Goal: Task Accomplishment & Management: Manage account settings

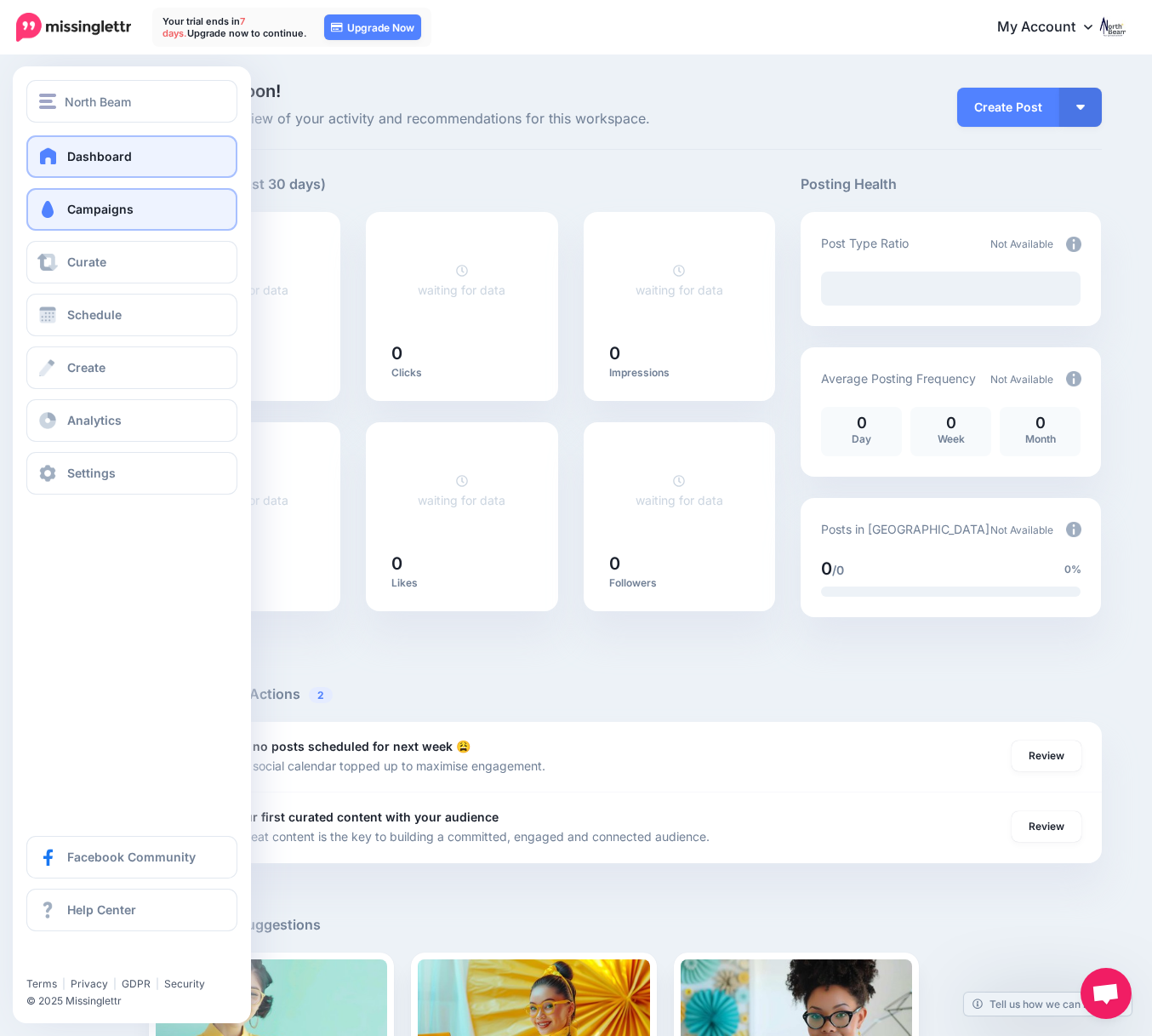
click at [87, 216] on span "Campaigns" at bounding box center [100, 208] width 67 height 15
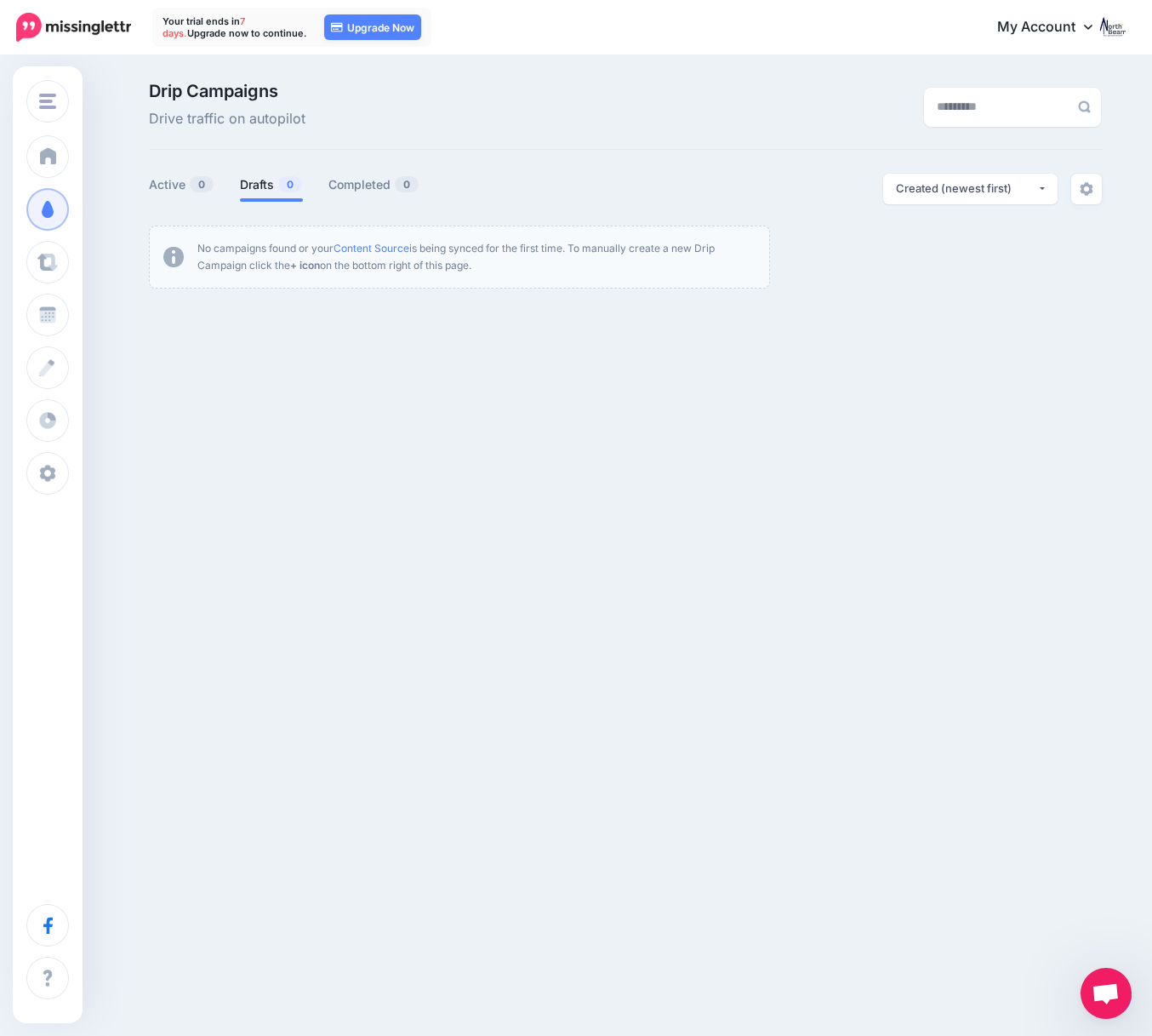
click at [1111, 28] on img at bounding box center [1113, 27] width 28 height 28
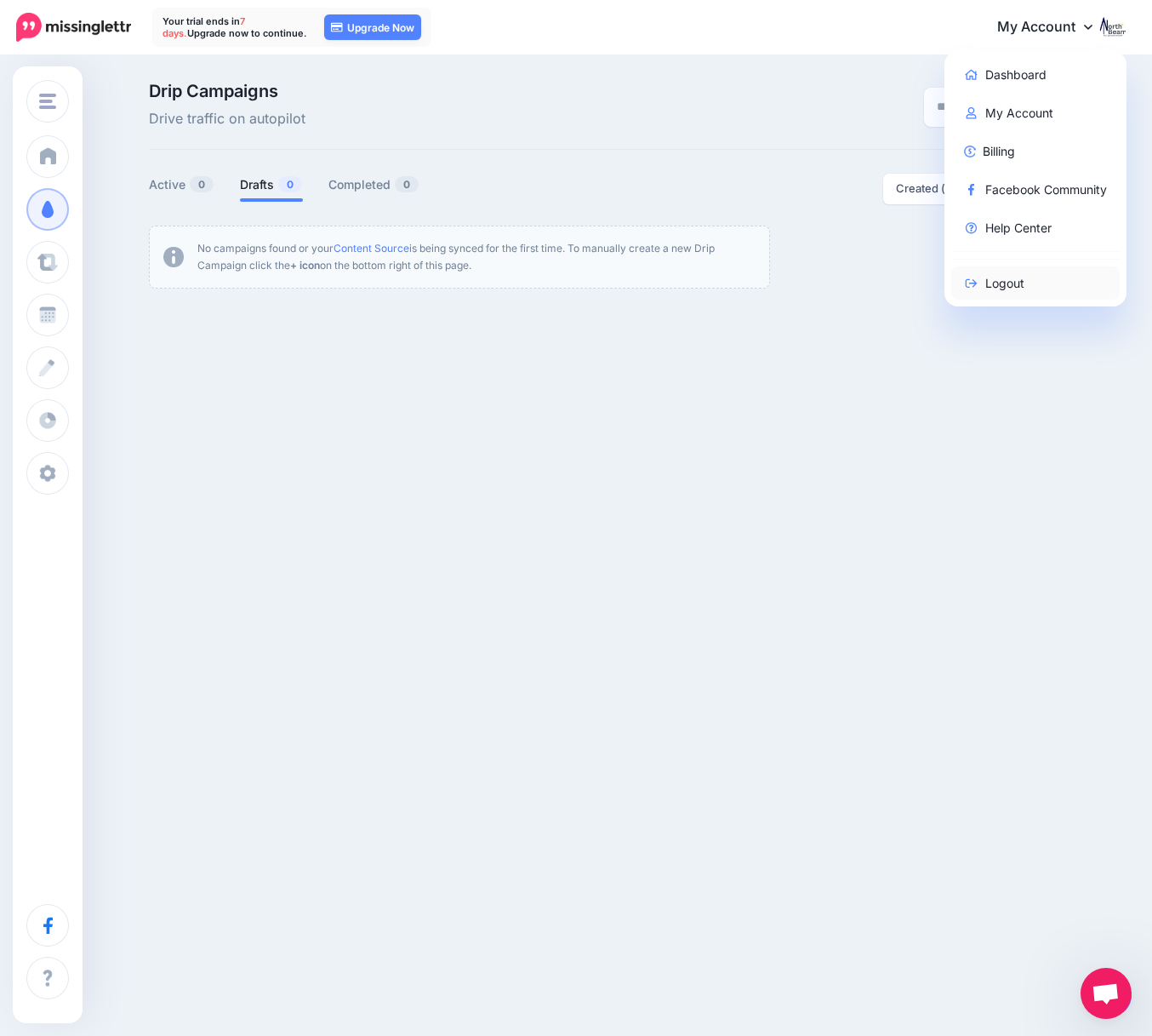
click at [1024, 288] on link "Logout" at bounding box center [1036, 283] width 169 height 33
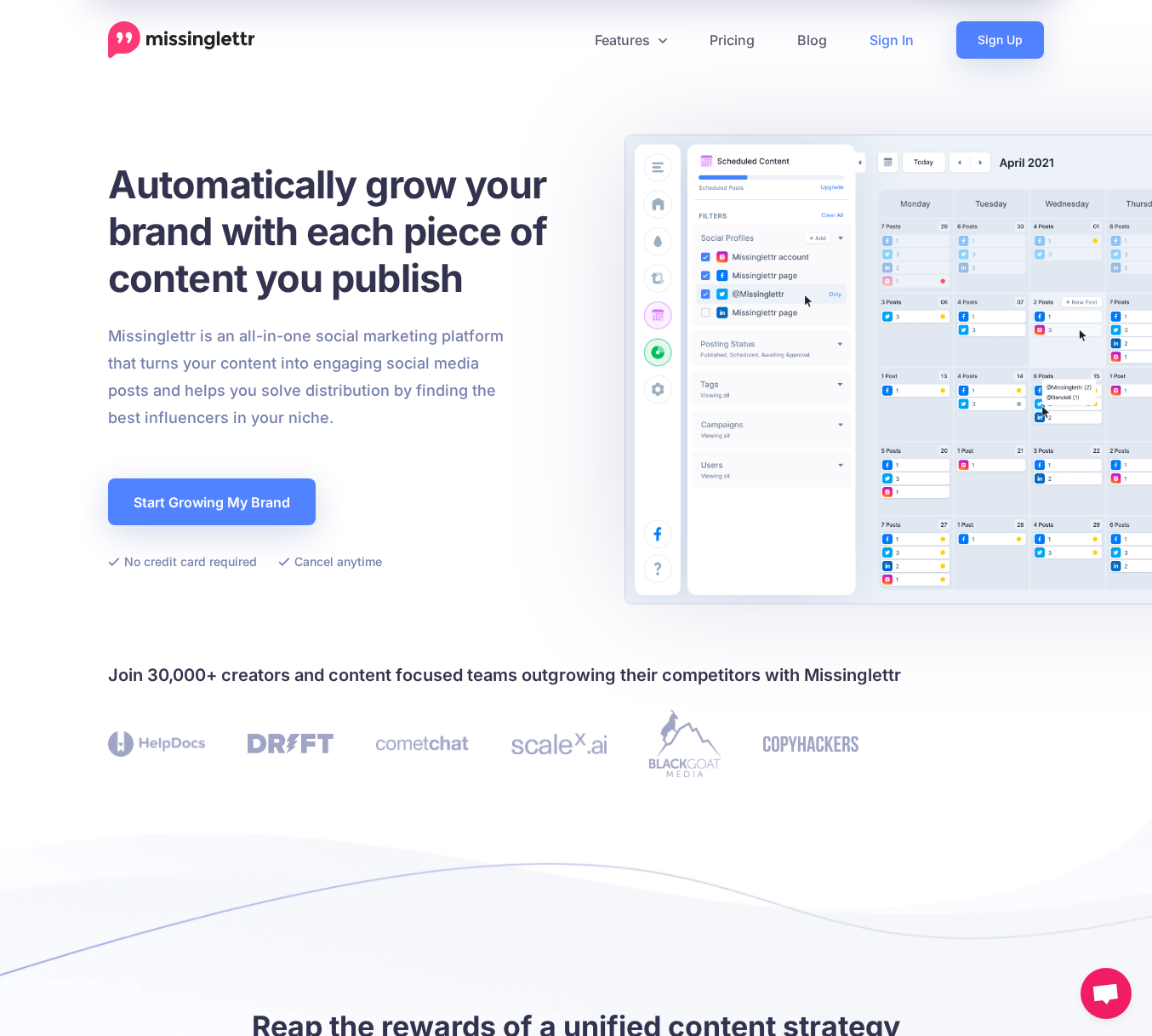
click at [886, 37] on link "Sign In" at bounding box center [892, 40] width 86 height 37
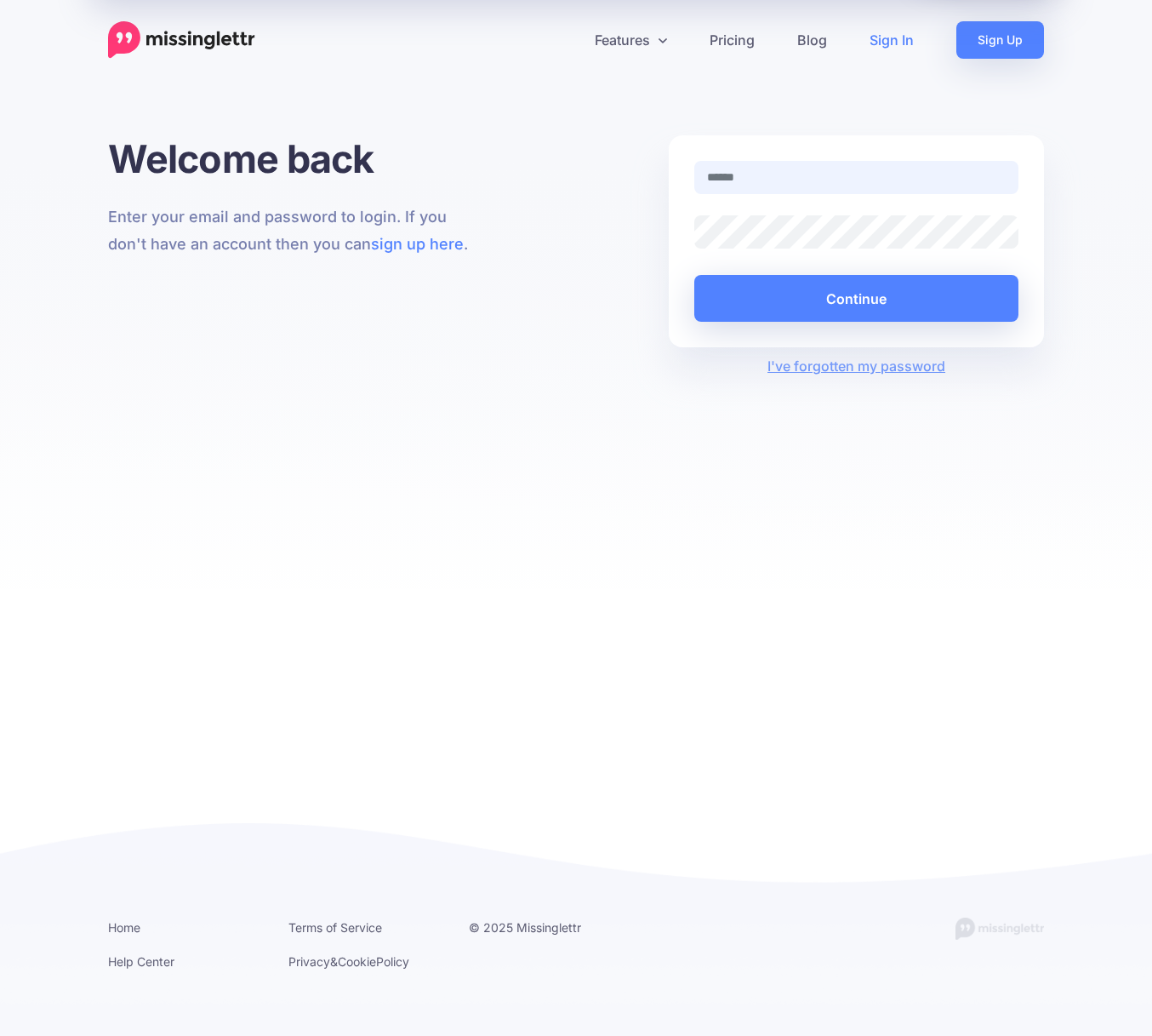
type input "**********"
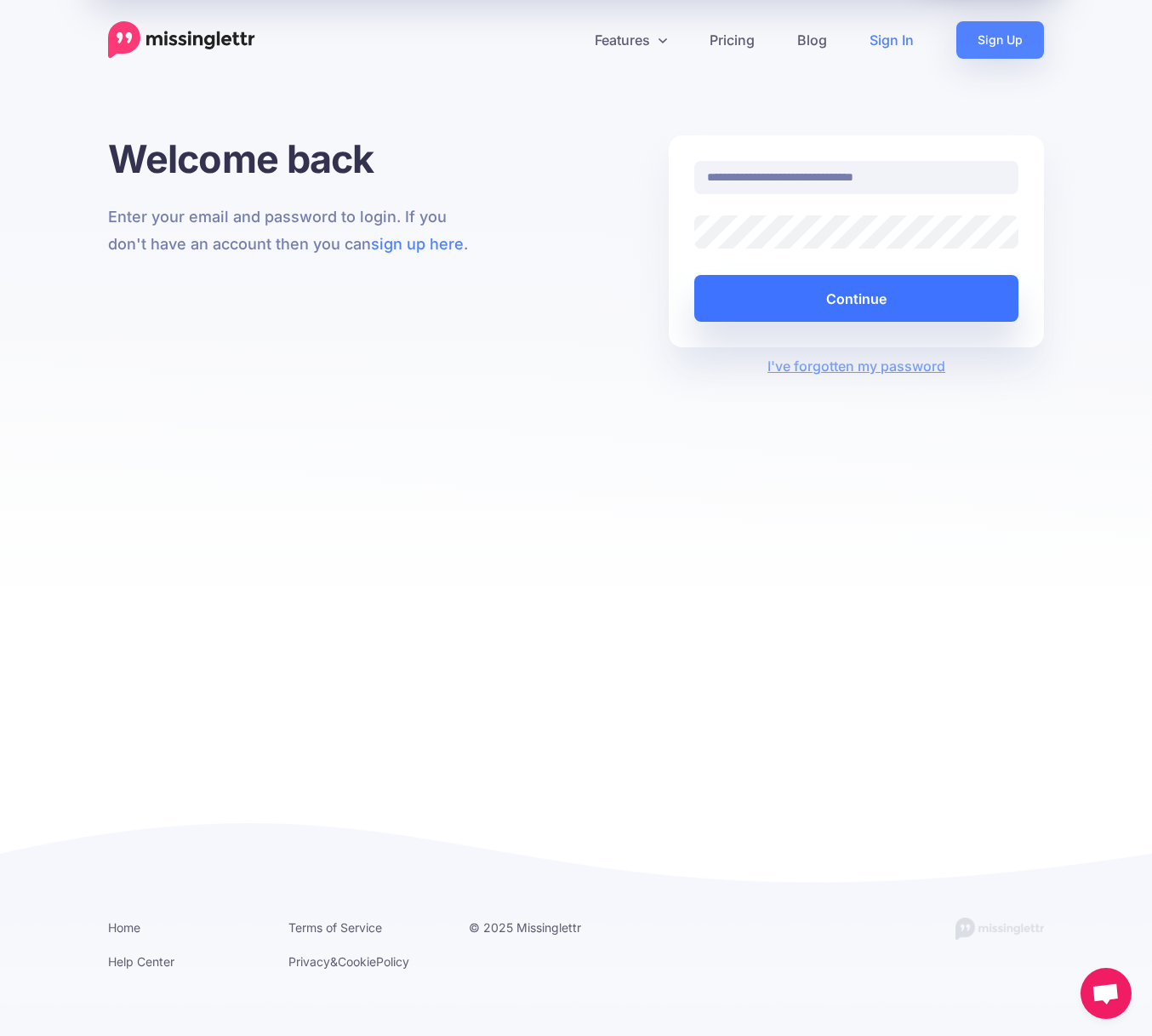
click at [801, 283] on button "Continue" at bounding box center [856, 299] width 324 height 47
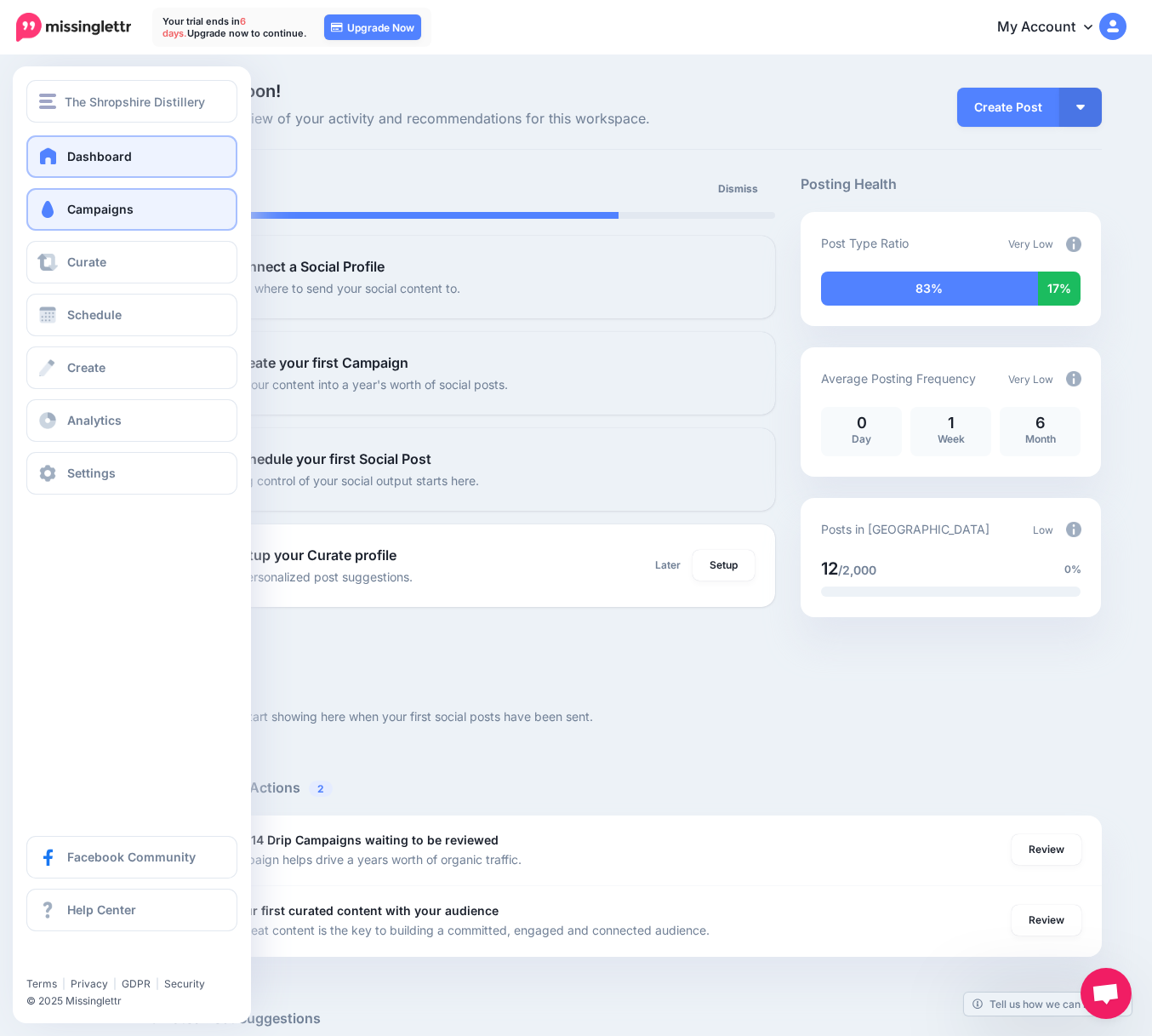
click at [82, 210] on span "Campaigns" at bounding box center [100, 208] width 67 height 15
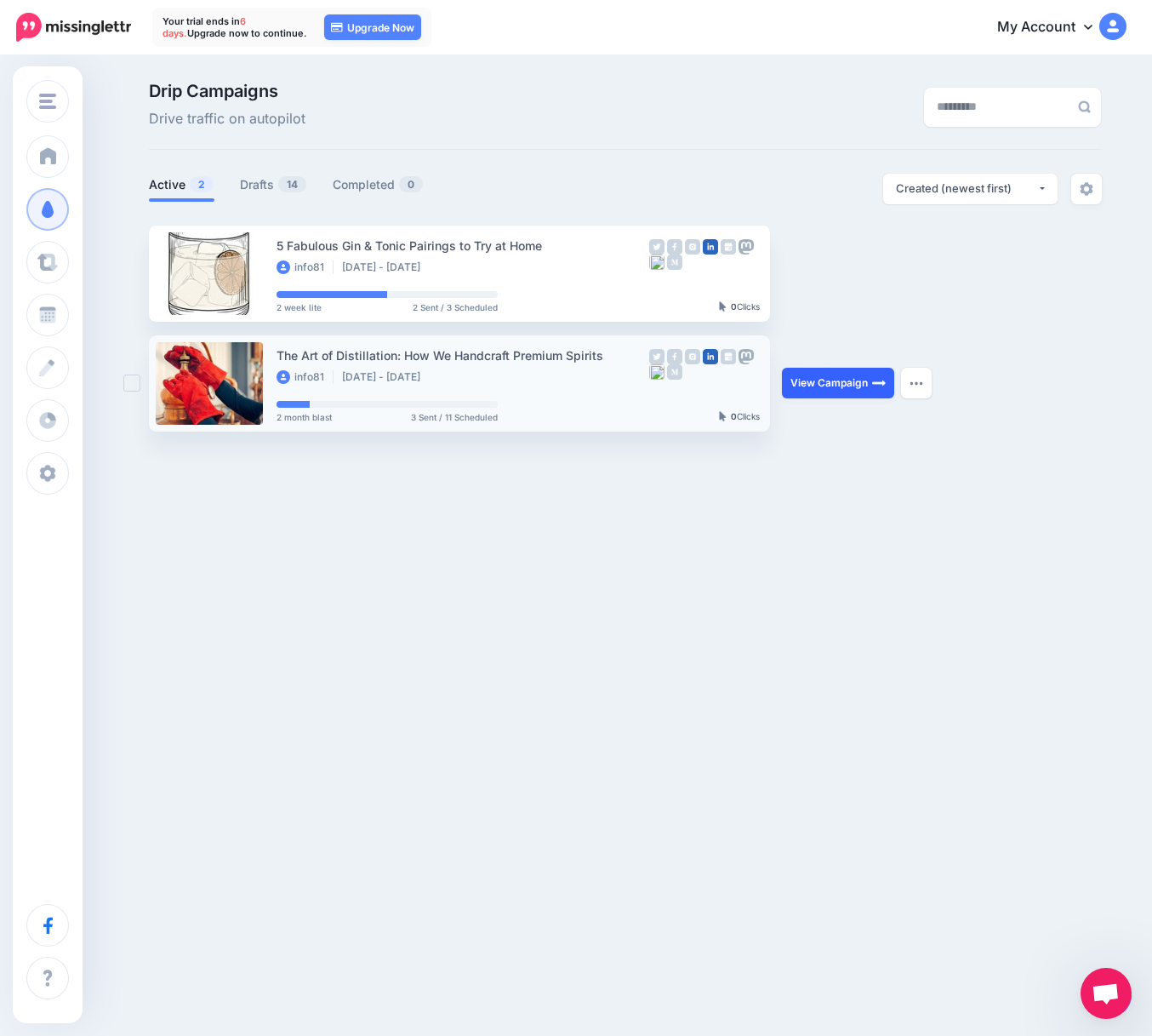
click at [862, 379] on link "View Campaign" at bounding box center [838, 382] width 112 height 30
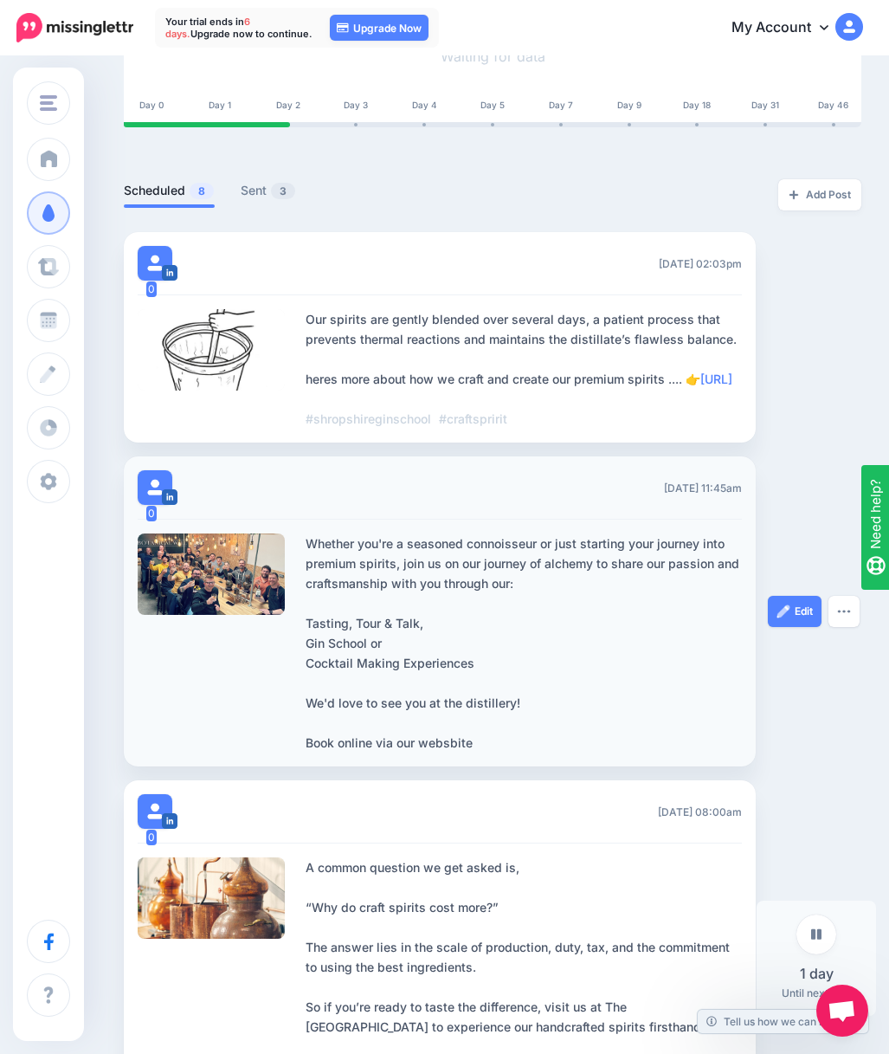
scroll to position [316, 2]
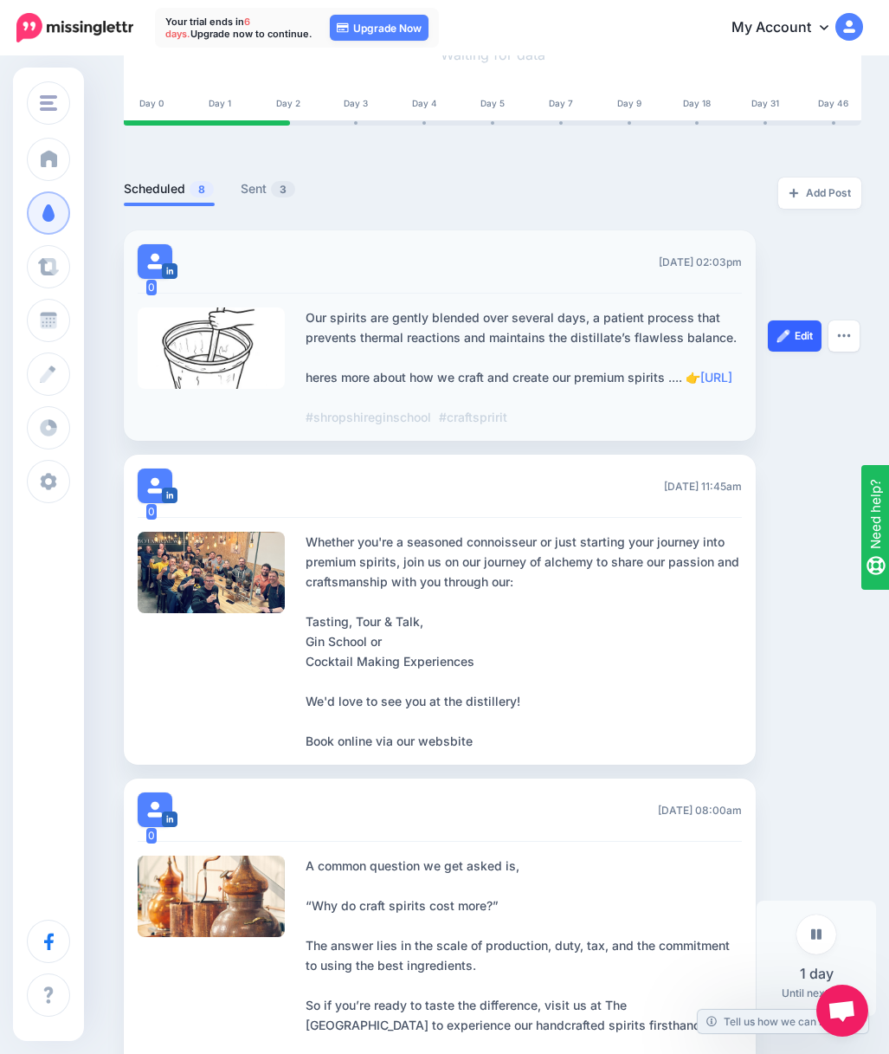
click at [812, 344] on link "Edit" at bounding box center [795, 335] width 54 height 31
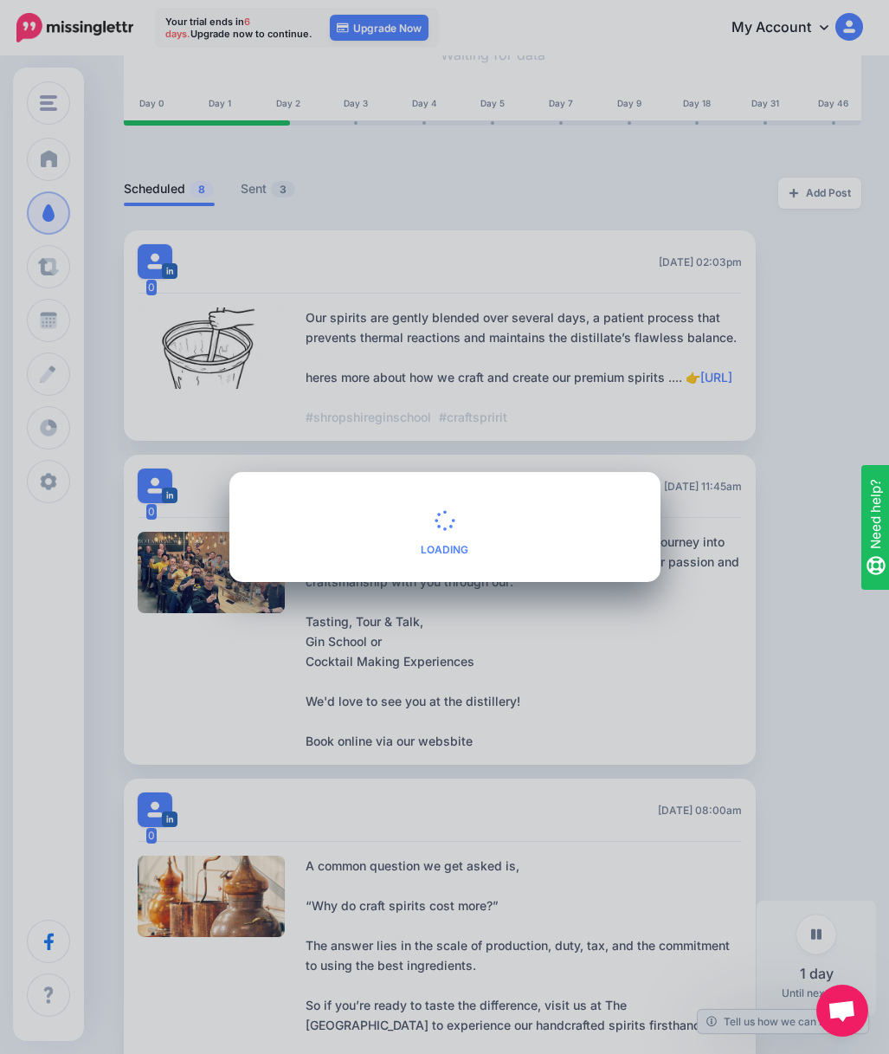
type textarea "**********"
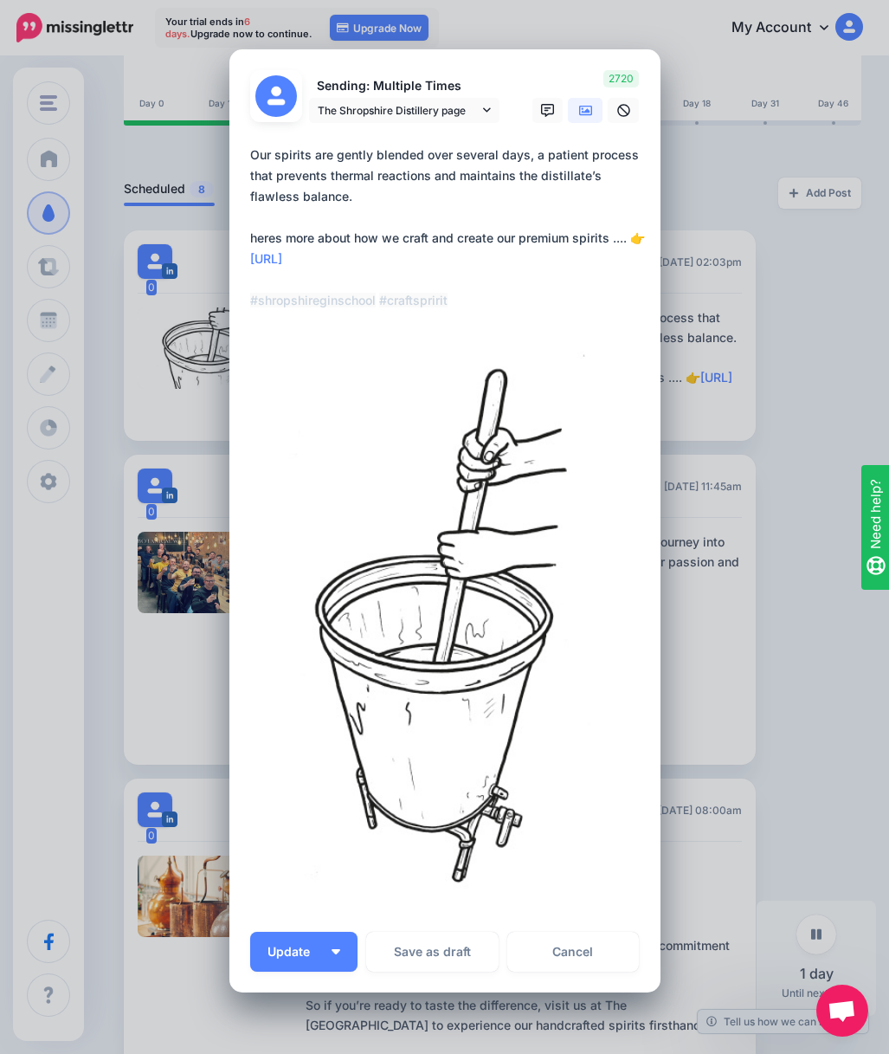
scroll to position [12, 0]
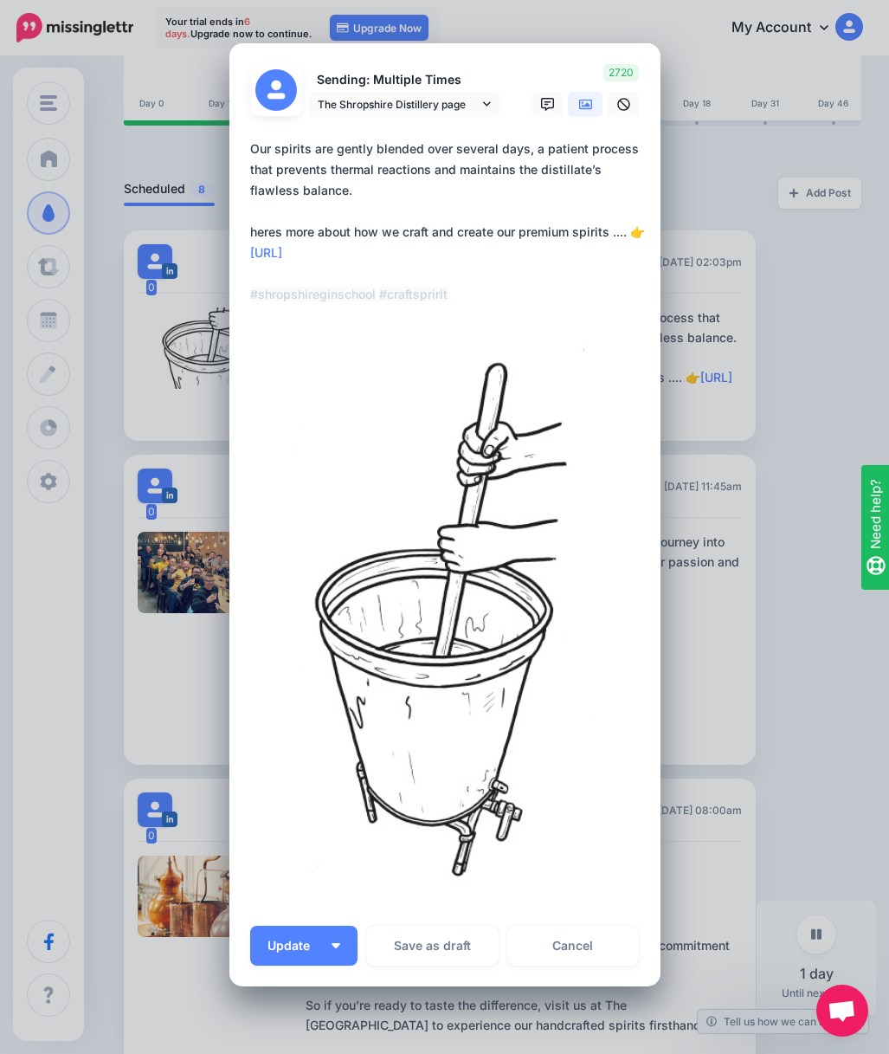
click at [597, 964] on div "Loading Sending: Multiple Times The Shropshire Distillery page" at bounding box center [444, 514] width 431 height 943
click at [598, 957] on link "Cancel" at bounding box center [573, 945] width 132 height 40
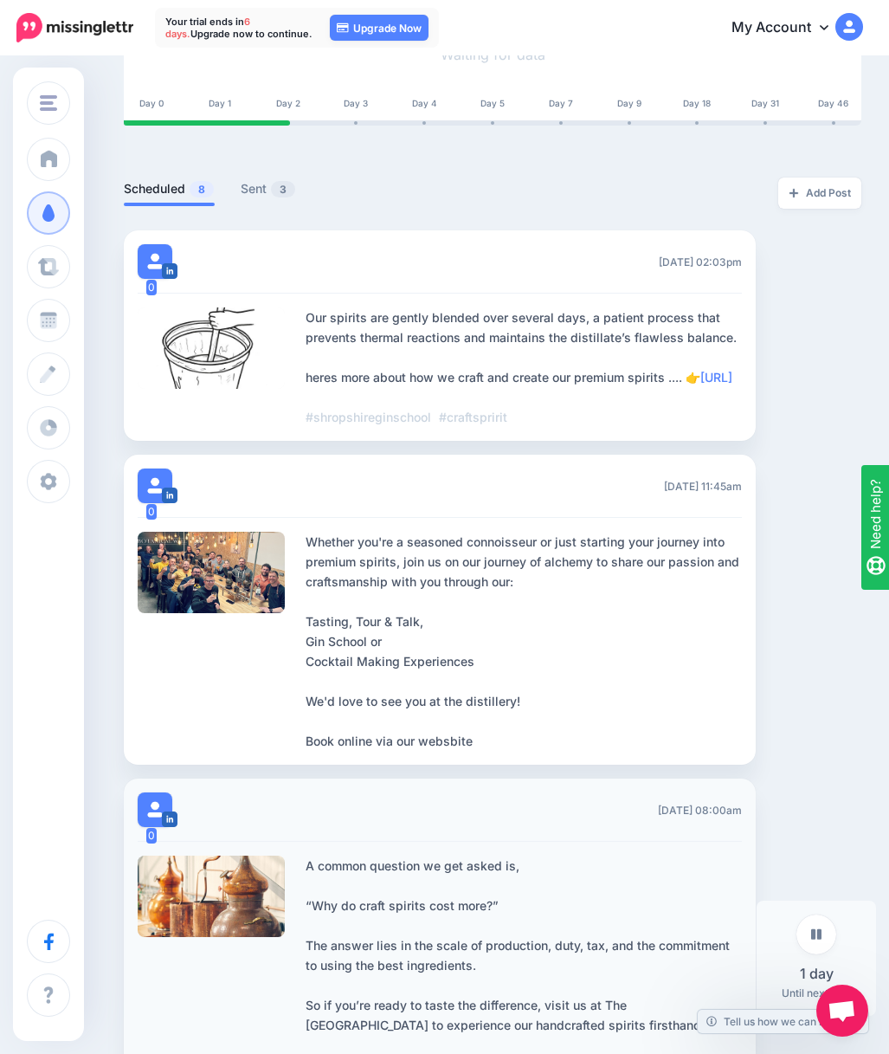
scroll to position [0, 0]
click at [775, 342] on link "Edit" at bounding box center [795, 335] width 54 height 31
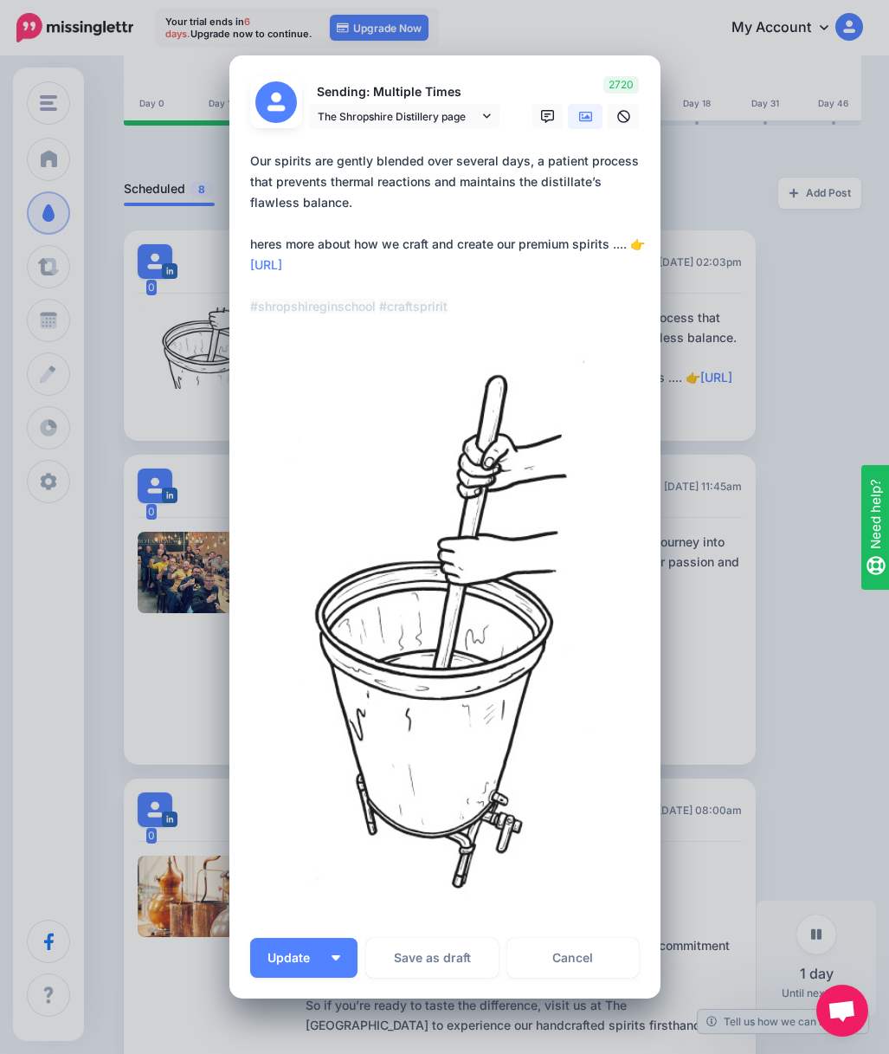
drag, startPoint x: 252, startPoint y: 158, endPoint x: 648, endPoint y: 242, distance: 404.3
click at [648, 242] on textarea "**********" at bounding box center [449, 234] width 398 height 166
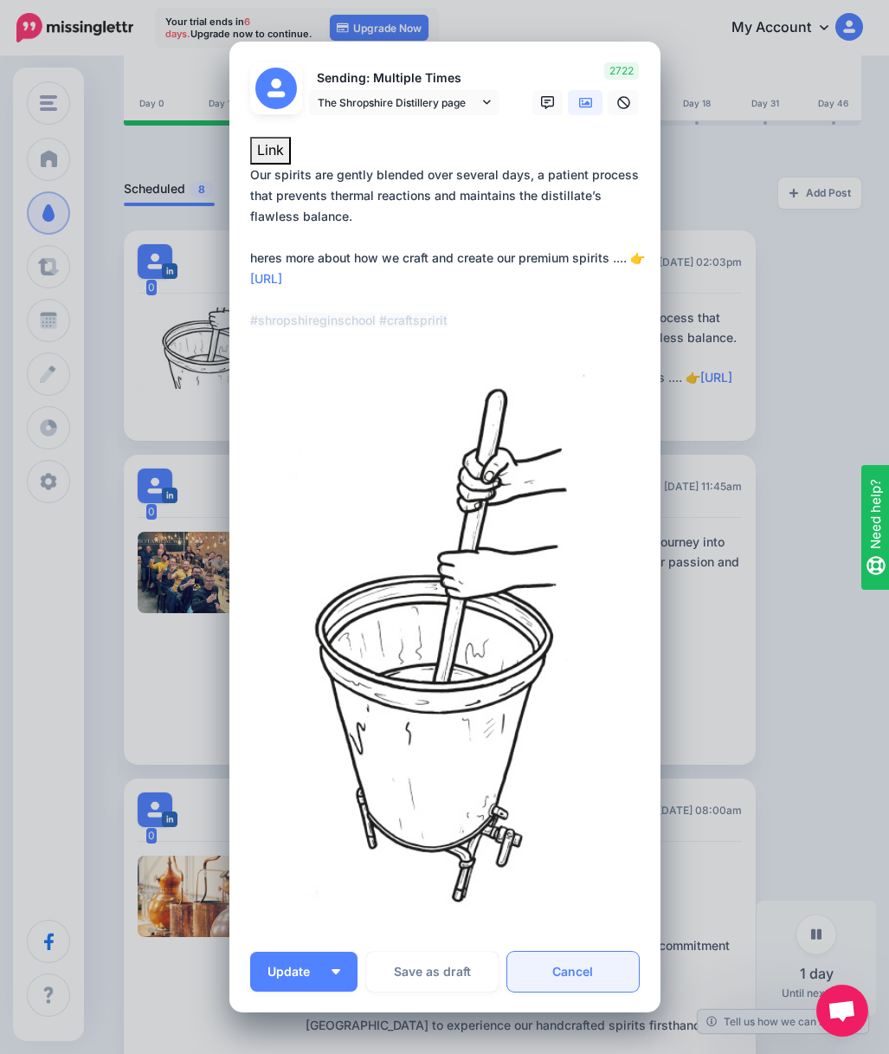
click at [576, 965] on link "Cancel" at bounding box center [573, 971] width 132 height 40
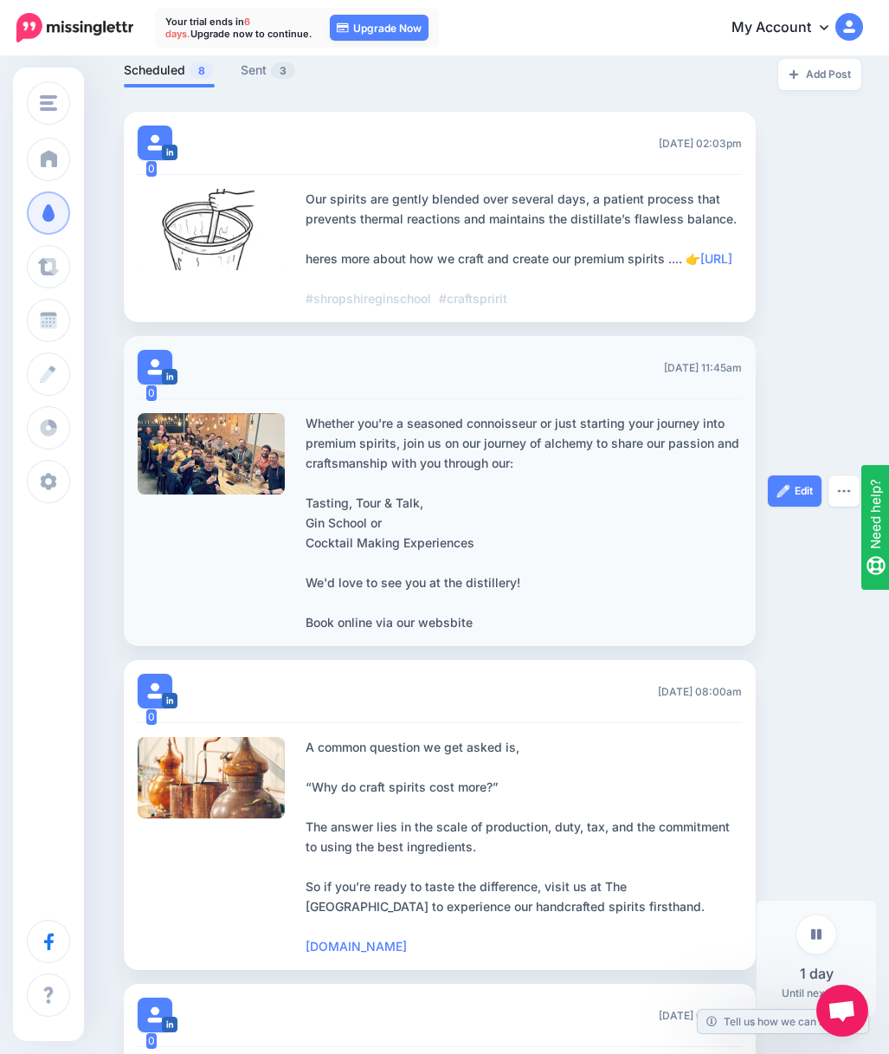
scroll to position [436, 2]
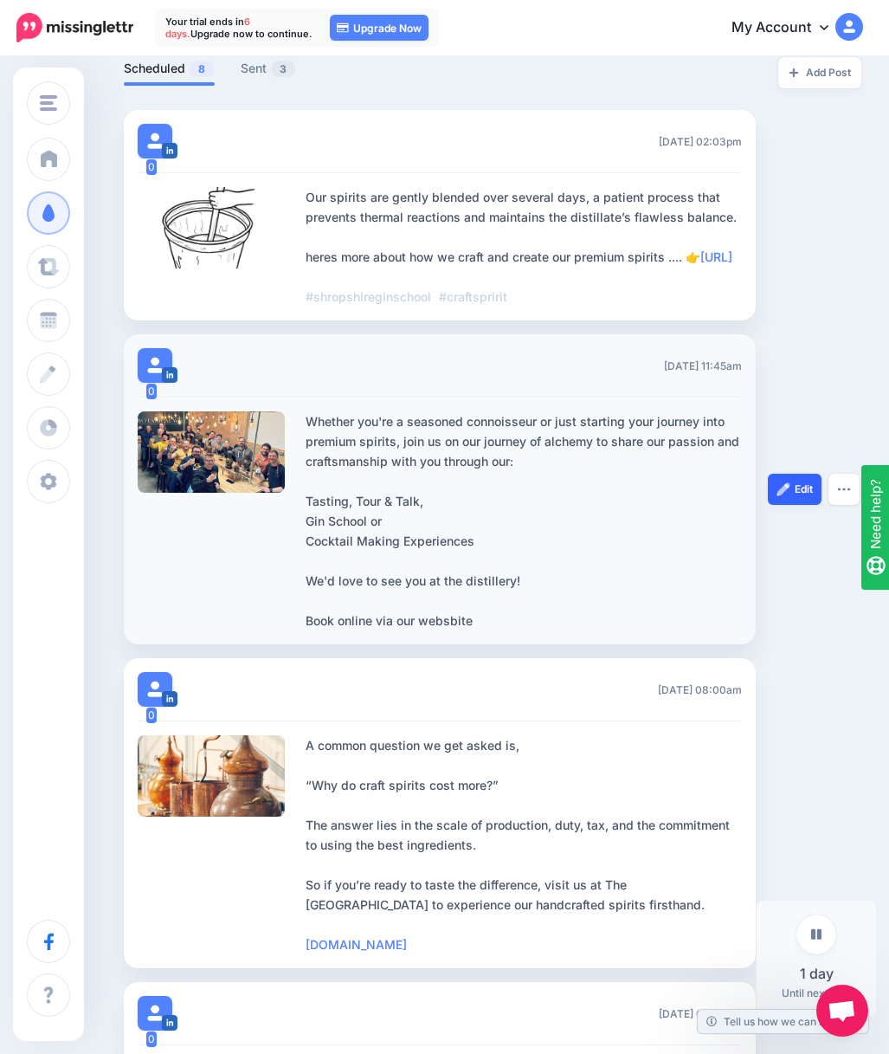
click at [796, 505] on link "Edit" at bounding box center [795, 489] width 54 height 31
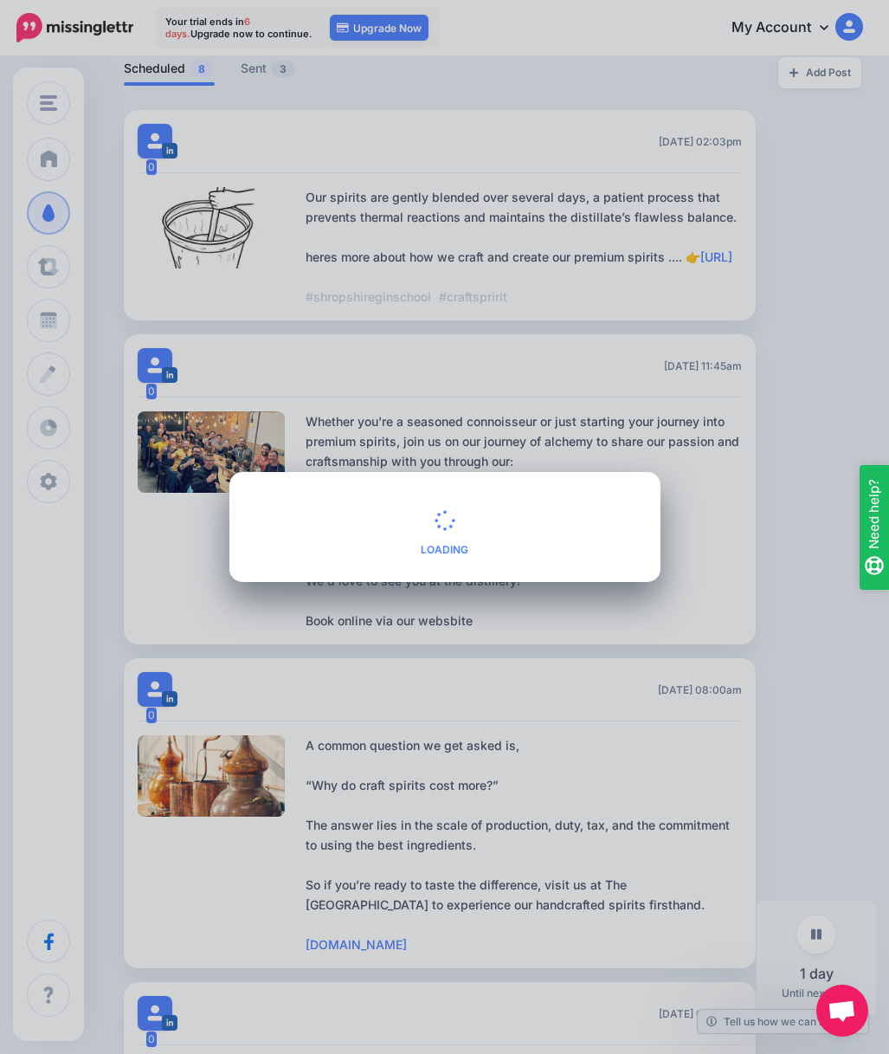
type textarea "**********"
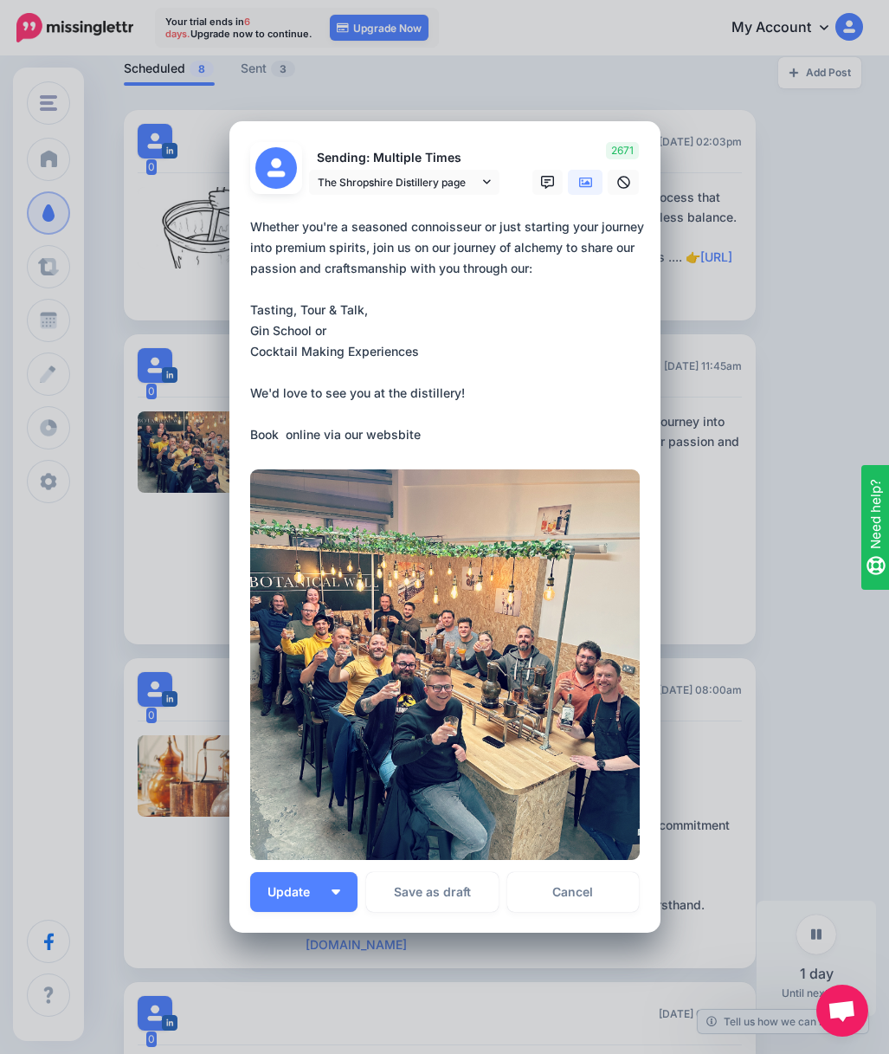
drag, startPoint x: 372, startPoint y: 427, endPoint x: 233, endPoint y: 213, distance: 255.2
click at [233, 213] on div "Loading Sending: Multiple Times The Shropshire Distillery page" at bounding box center [444, 526] width 431 height 810
click at [798, 186] on div "Edit Post Loading Sending: Multiple Times The Shropshire Distillery page" at bounding box center [444, 527] width 889 height 1054
click at [613, 893] on link "Cancel" at bounding box center [573, 892] width 132 height 40
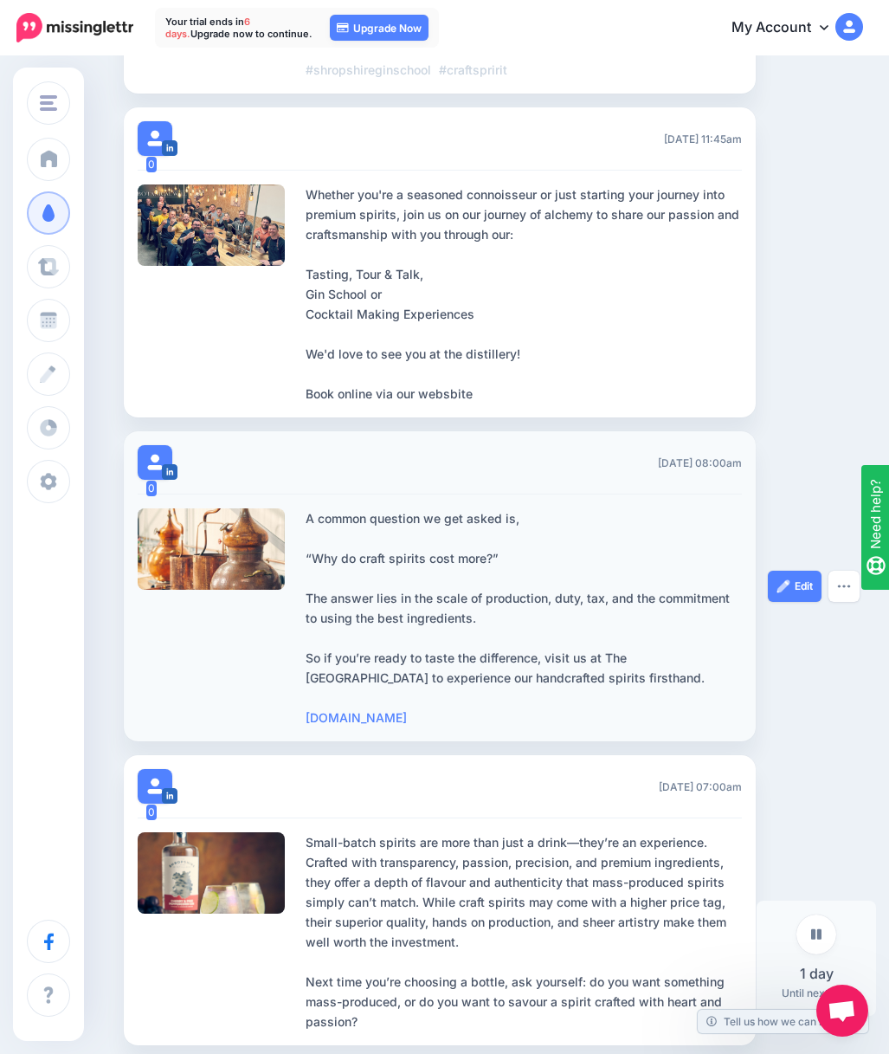
scroll to position [771, 2]
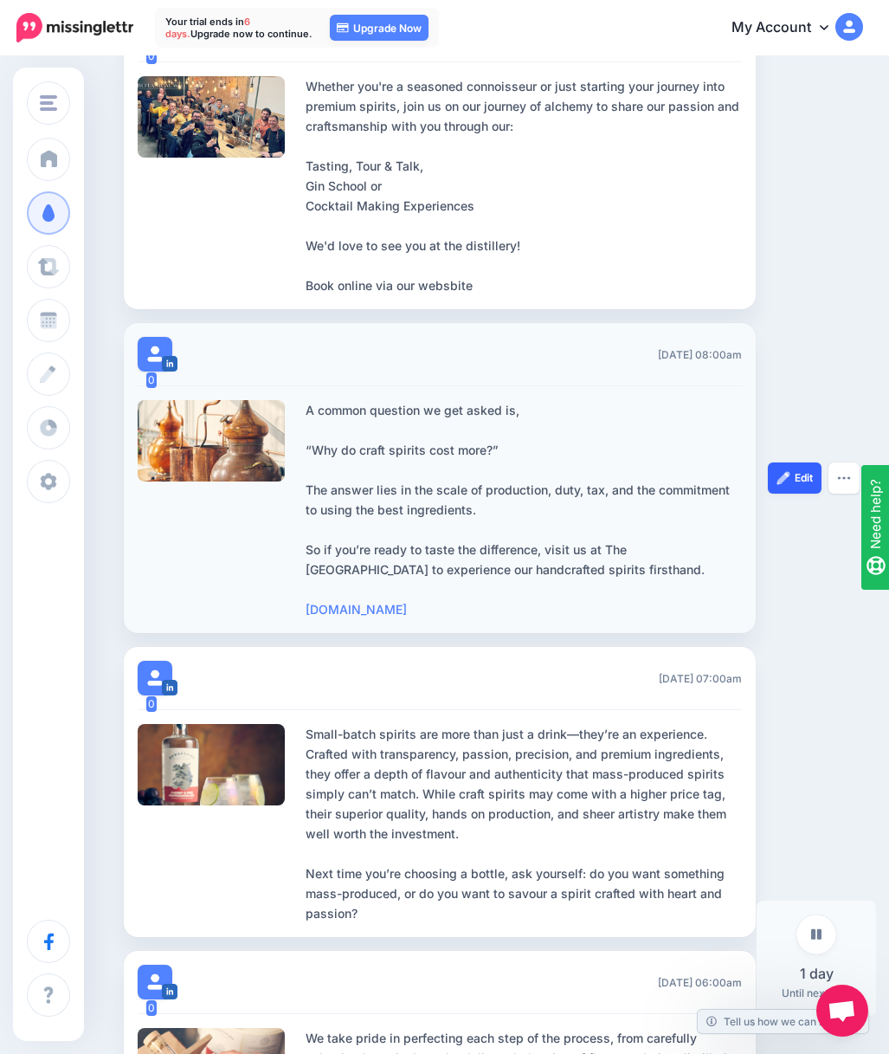
click at [789, 485] on img at bounding box center [784, 478] width 14 height 14
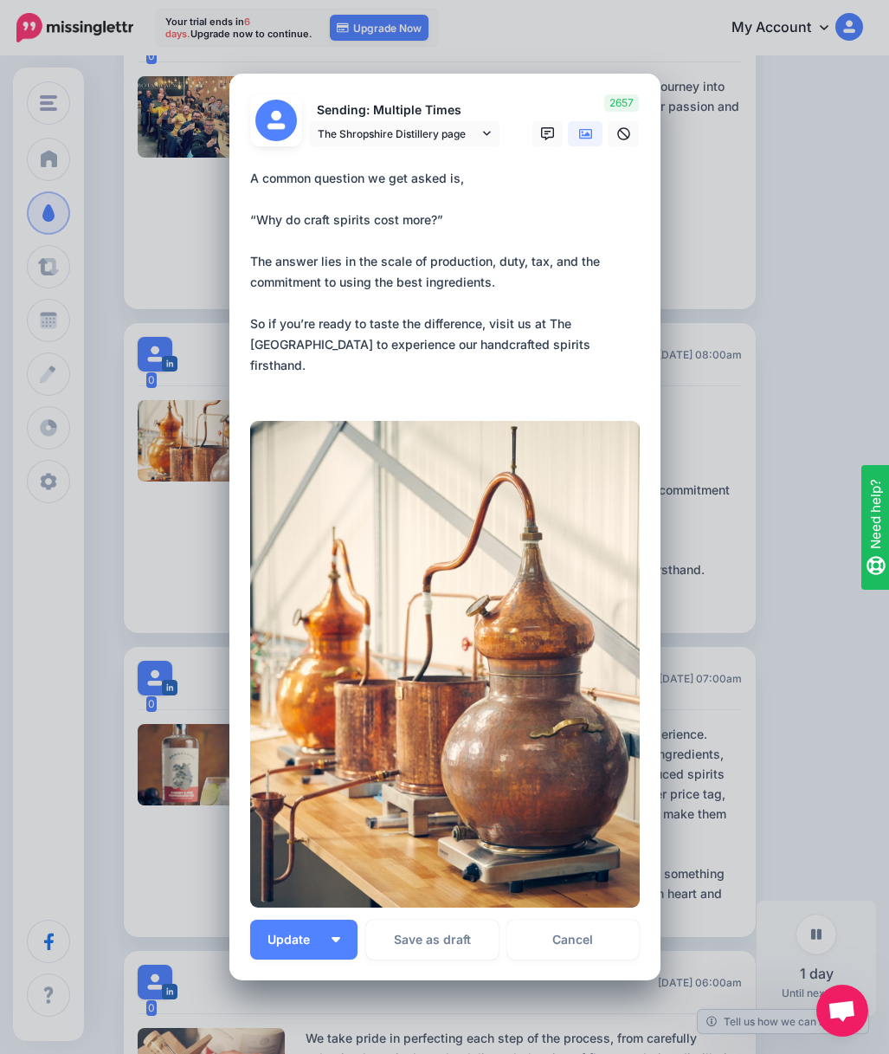
drag, startPoint x: 253, startPoint y: 176, endPoint x: 538, endPoint y: 393, distance: 358.2
click at [538, 395] on textarea "**********" at bounding box center [449, 282] width 398 height 229
